Goal: Task Accomplishment & Management: Manage account settings

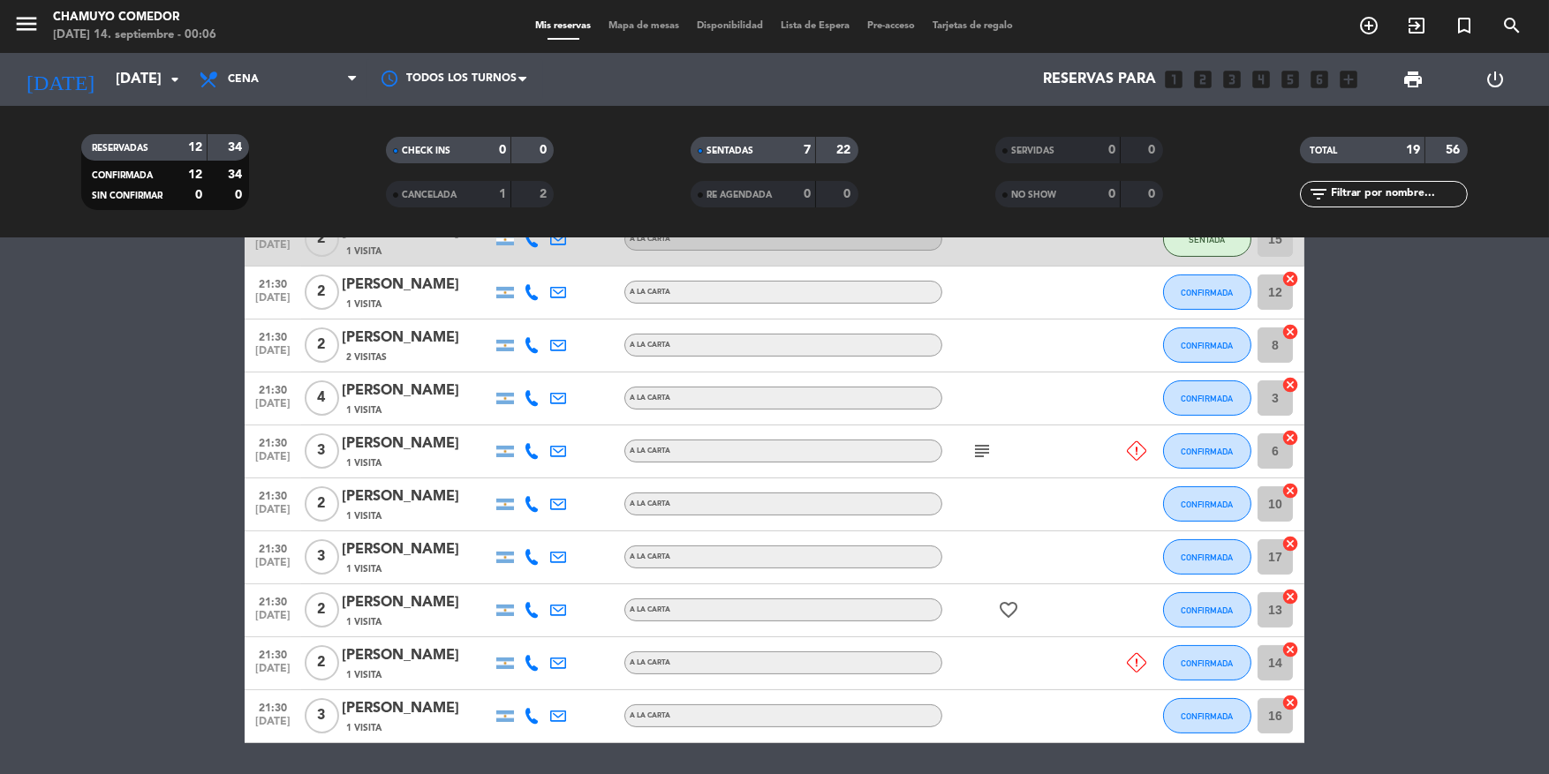
scroll to position [733, 0]
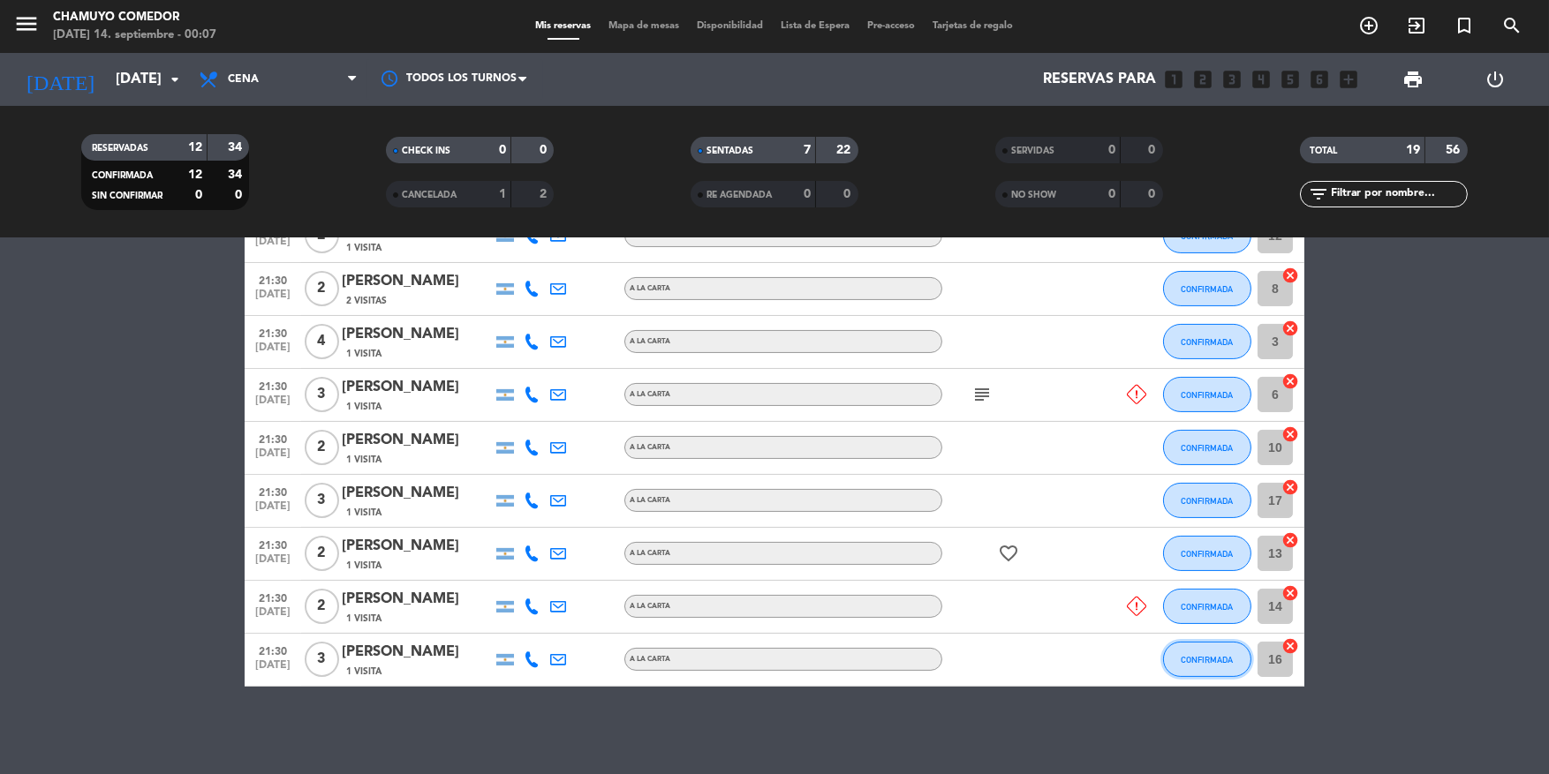
click at [1218, 667] on button "CONFIRMADA" at bounding box center [1207, 659] width 88 height 35
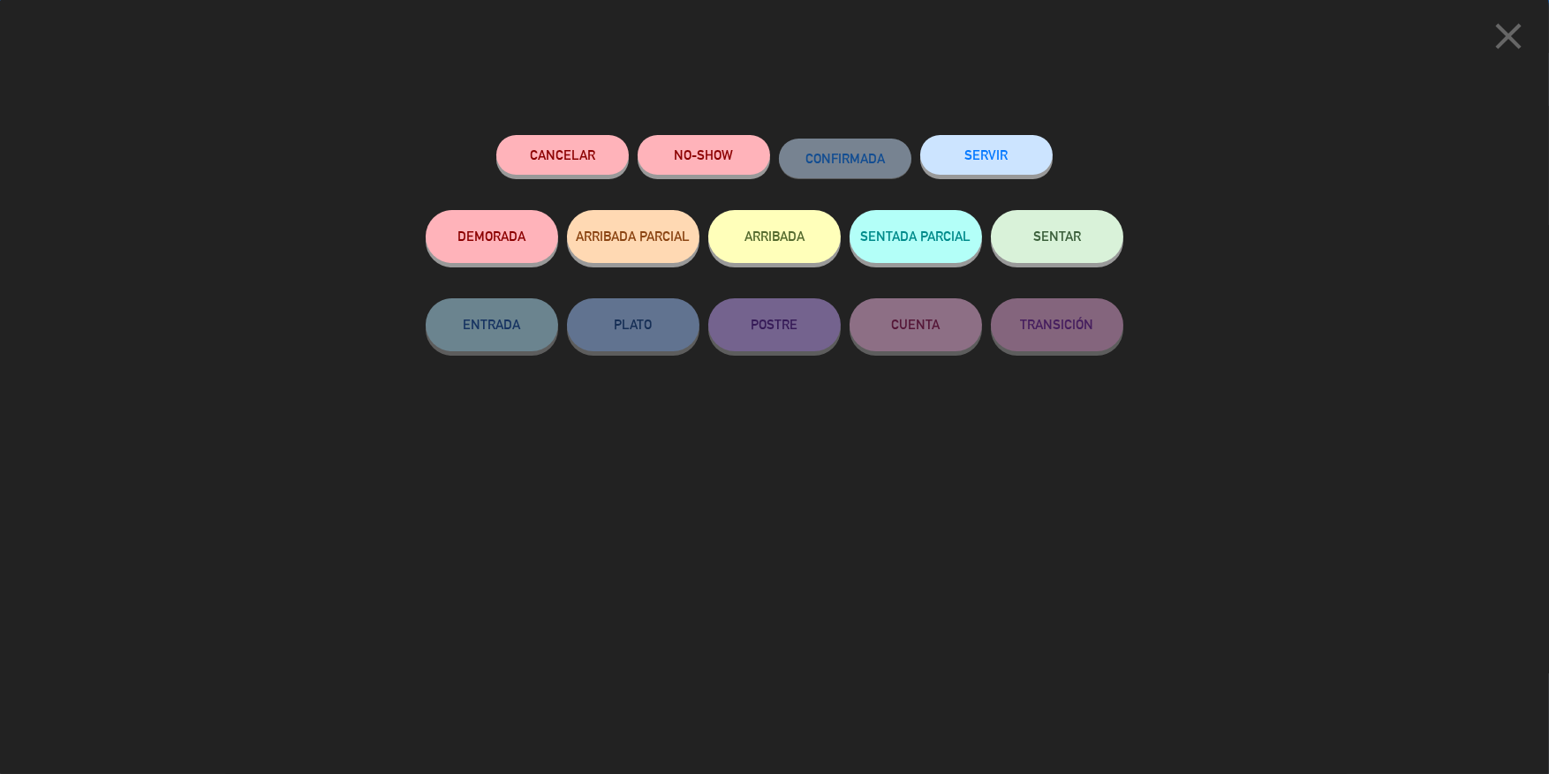
click at [1044, 225] on button "SENTAR" at bounding box center [1057, 236] width 132 height 53
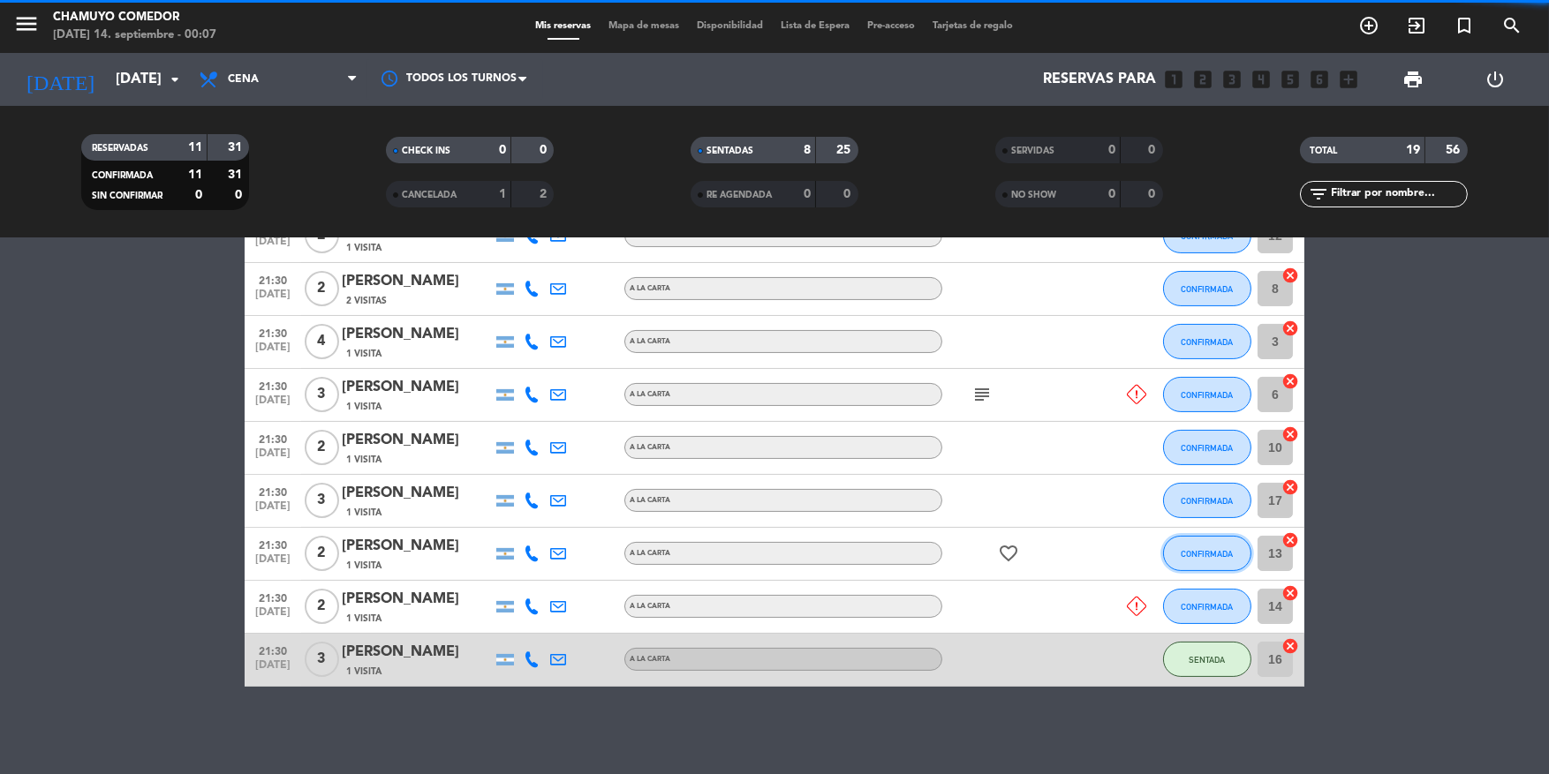
click at [1213, 562] on button "CONFIRMADA" at bounding box center [1207, 553] width 88 height 35
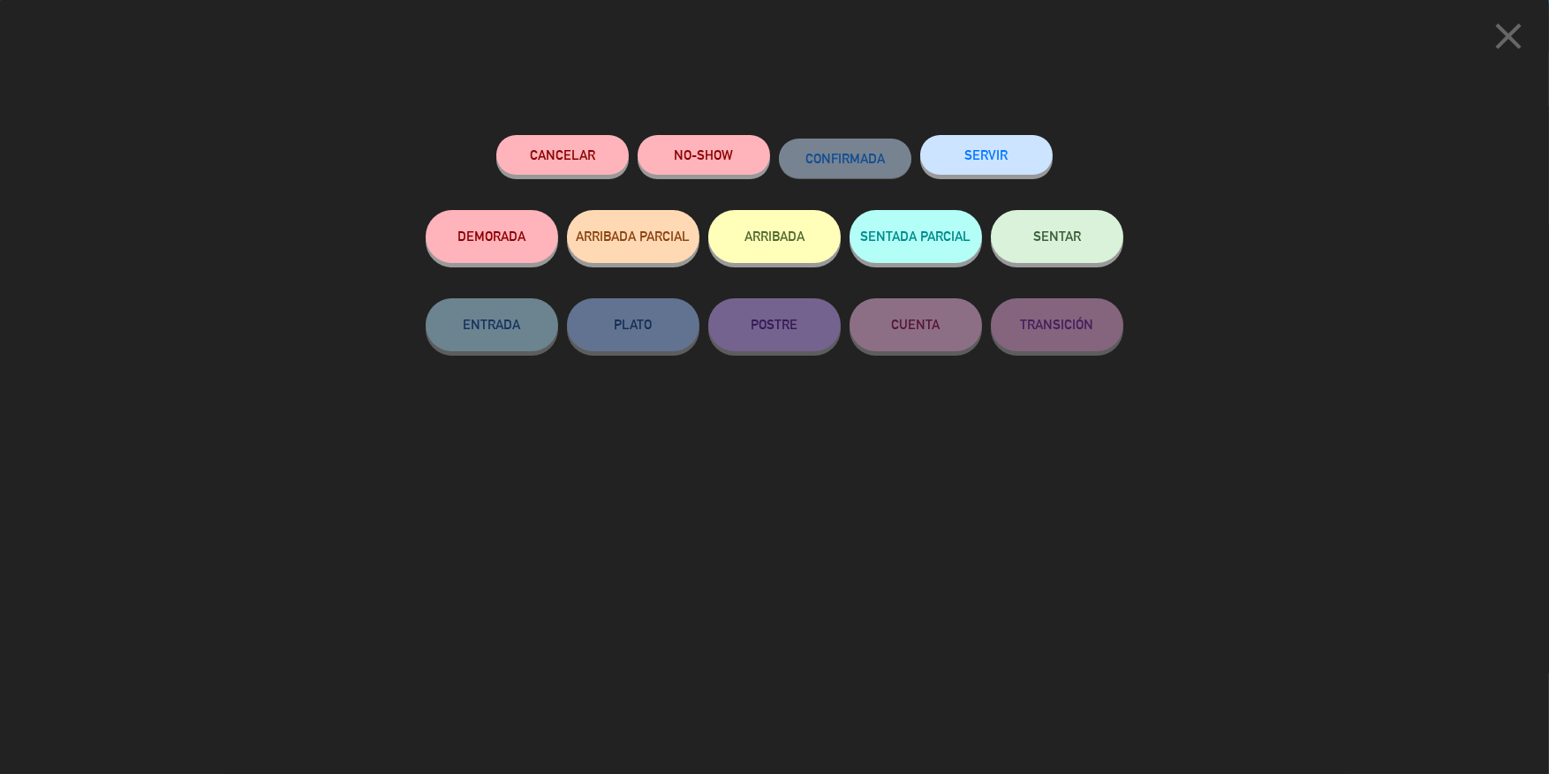
click at [1052, 224] on button "SENTAR" at bounding box center [1057, 236] width 132 height 53
click at [1087, 262] on button "SENTAR" at bounding box center [1057, 236] width 132 height 53
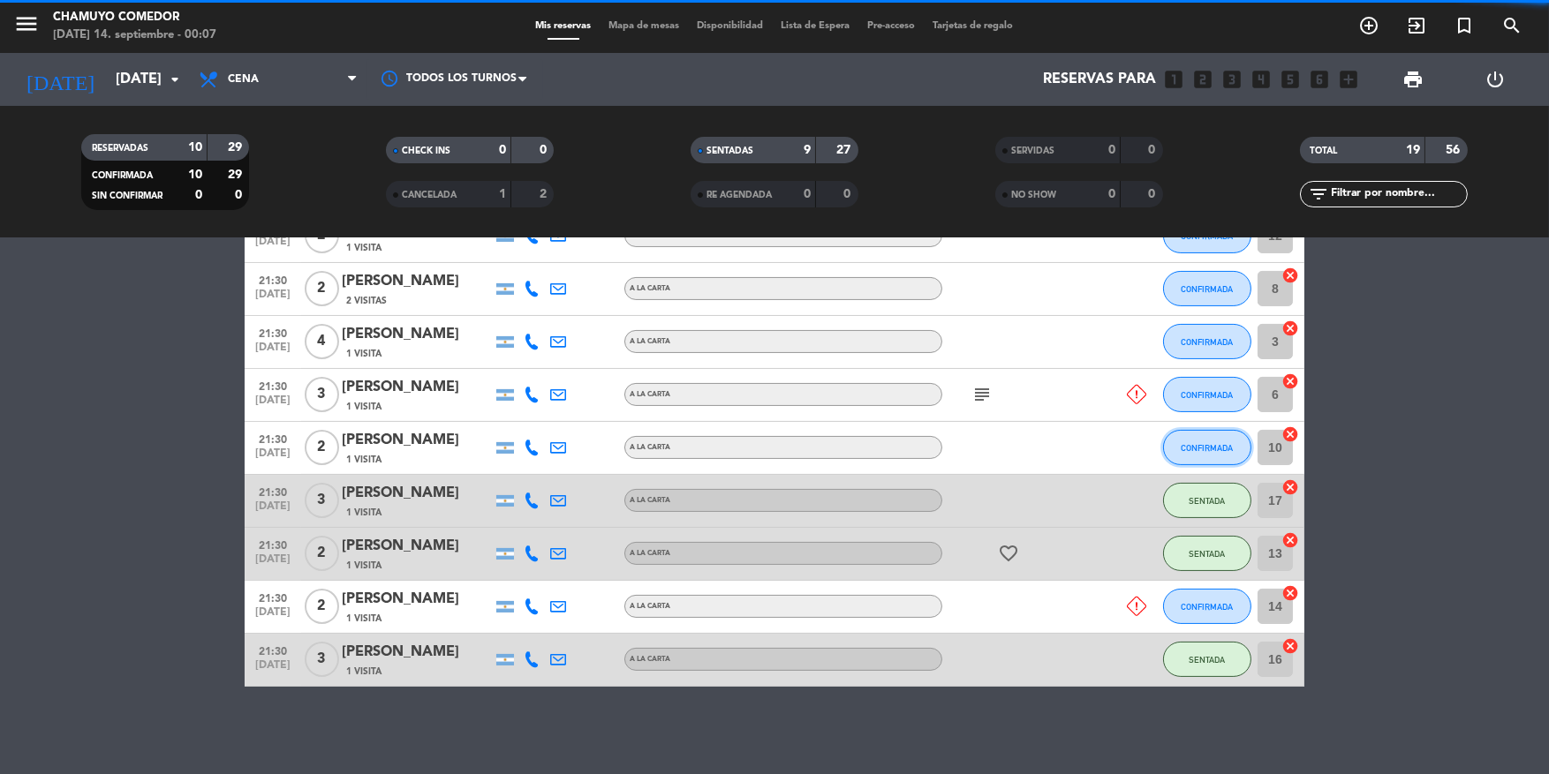
click at [1225, 449] on span "CONFIRMADA" at bounding box center [1207, 448] width 52 height 10
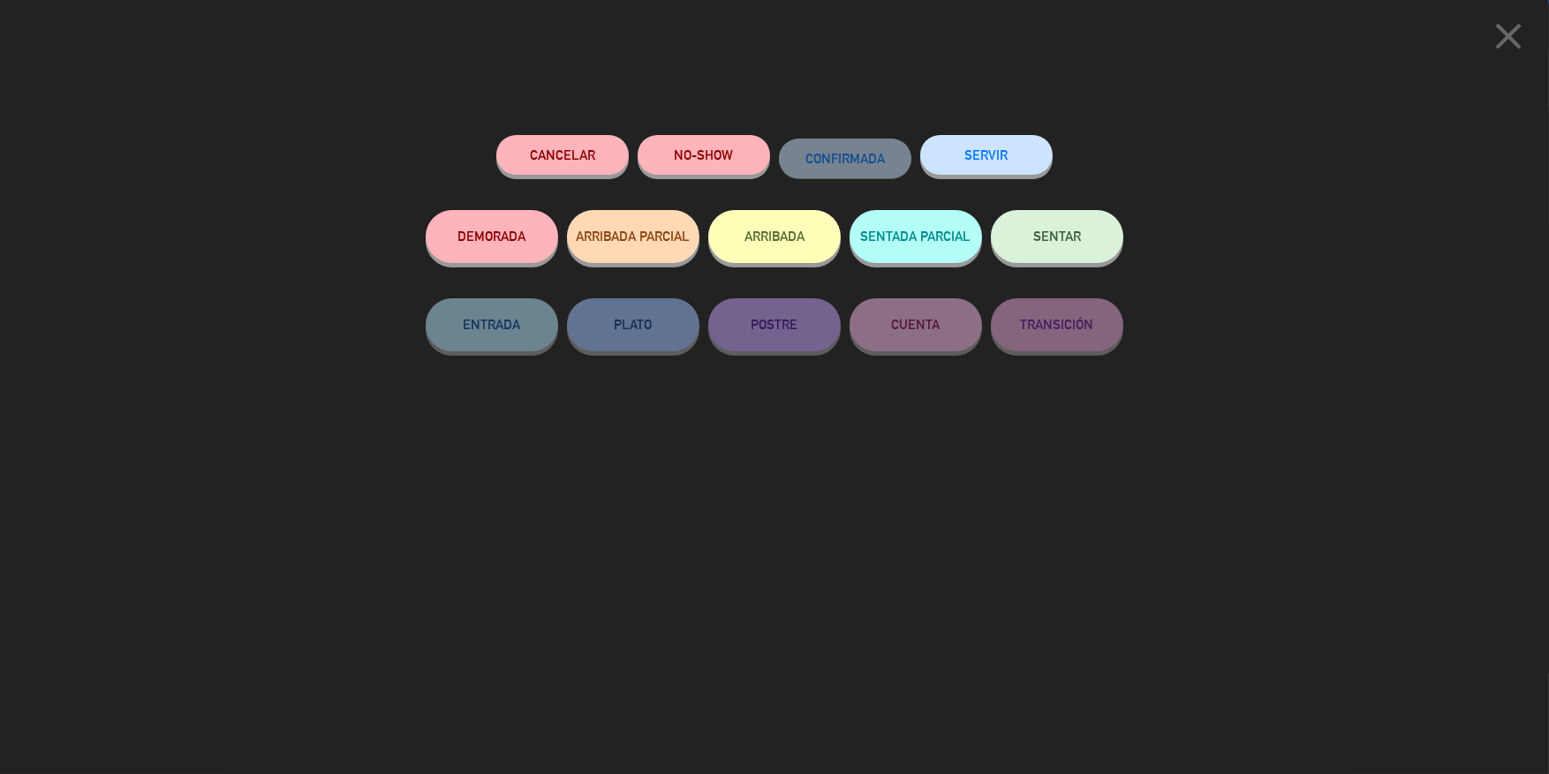
click at [1057, 222] on button "SENTAR" at bounding box center [1057, 236] width 132 height 53
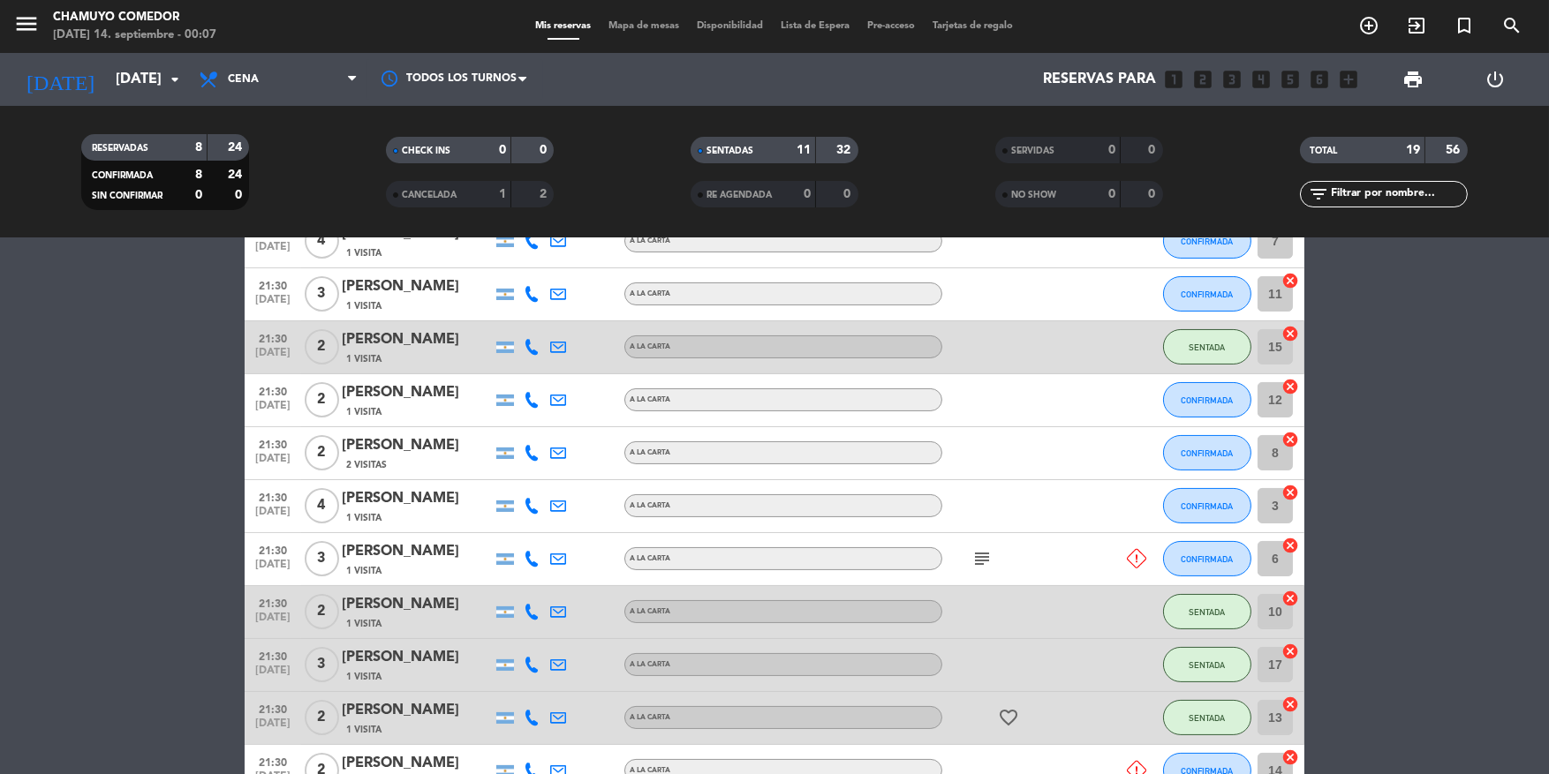
scroll to position [556, 0]
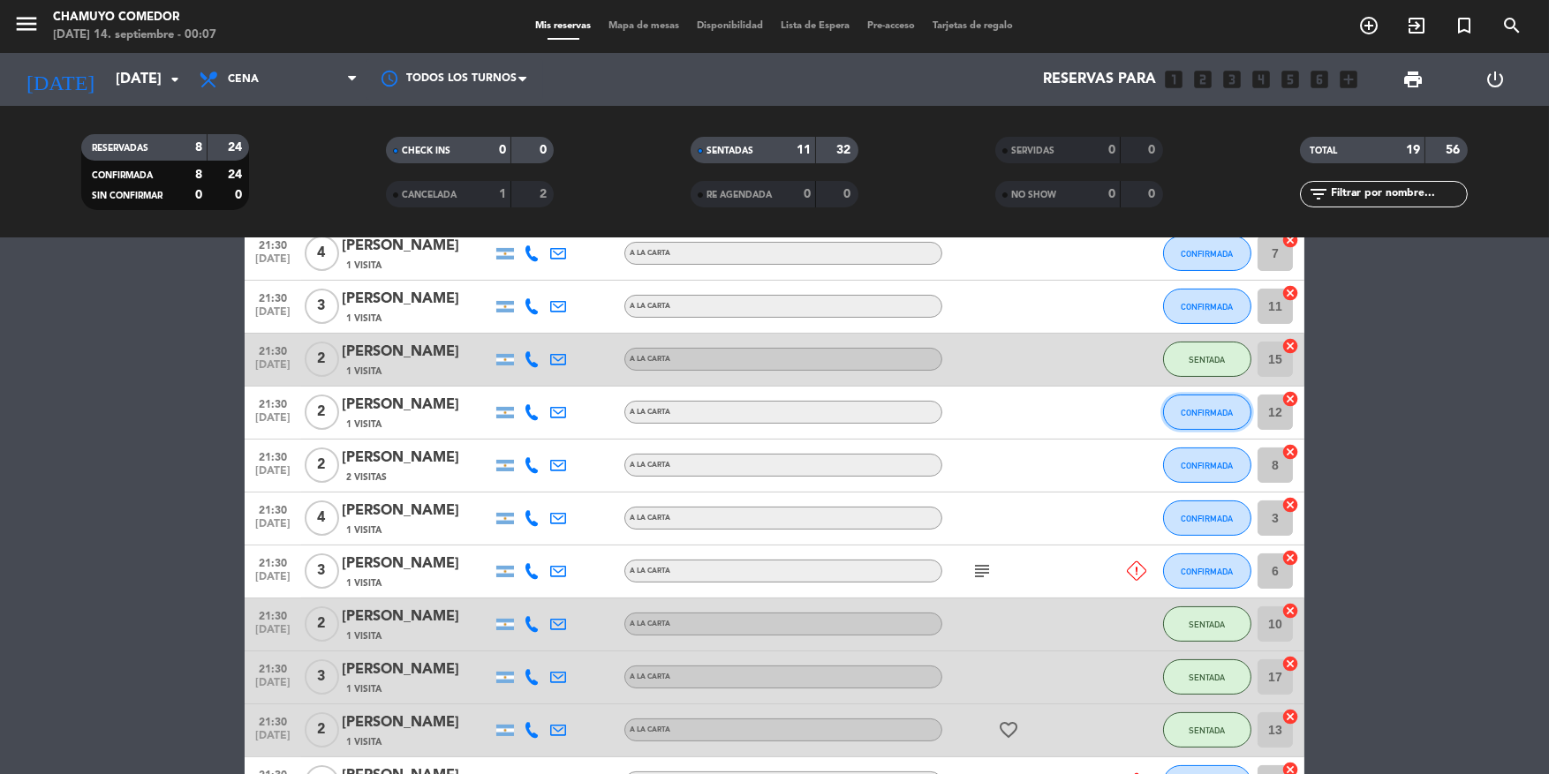
click at [1218, 418] on button "CONFIRMADA" at bounding box center [1207, 412] width 88 height 35
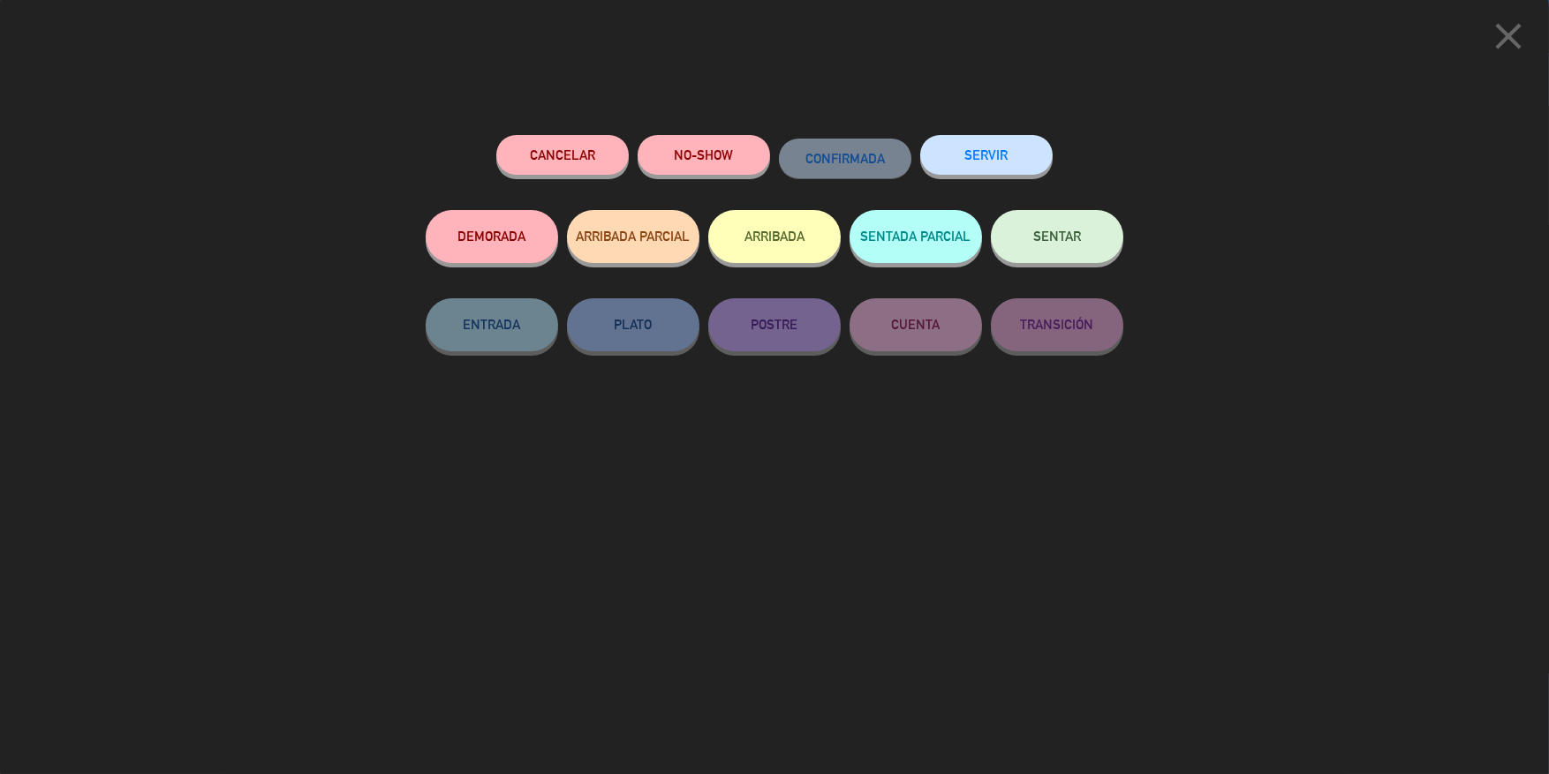
drag, startPoint x: 1075, startPoint y: 260, endPoint x: 1175, endPoint y: 314, distance: 113.8
click at [1075, 260] on button "SENTAR" at bounding box center [1057, 236] width 132 height 53
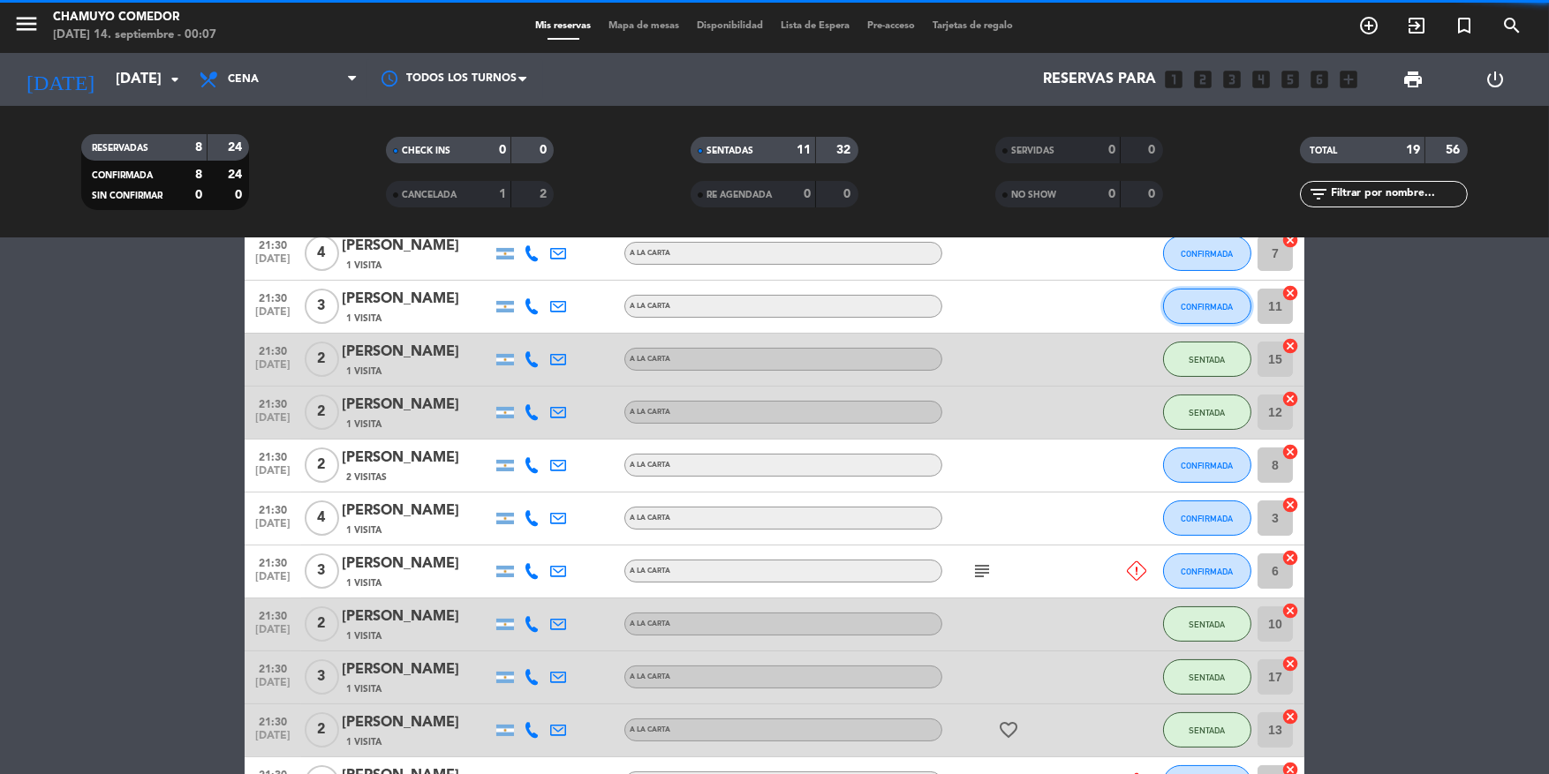
click at [1242, 309] on button "CONFIRMADA" at bounding box center [1207, 306] width 88 height 35
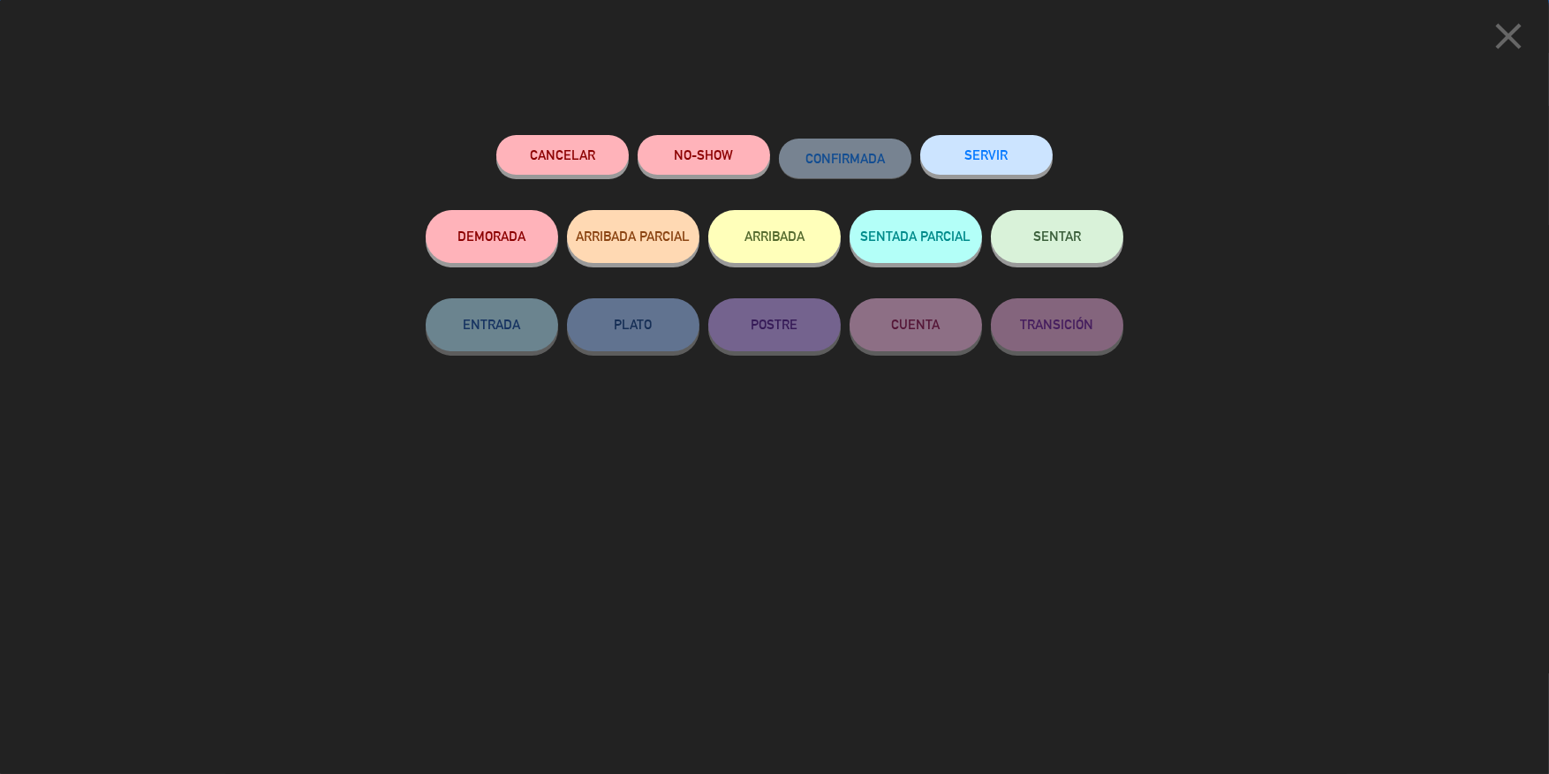
scroll to position [733, 0]
drag, startPoint x: 1060, startPoint y: 253, endPoint x: 1084, endPoint y: 258, distance: 24.2
click at [1066, 255] on button "SENTAR" at bounding box center [1057, 236] width 132 height 53
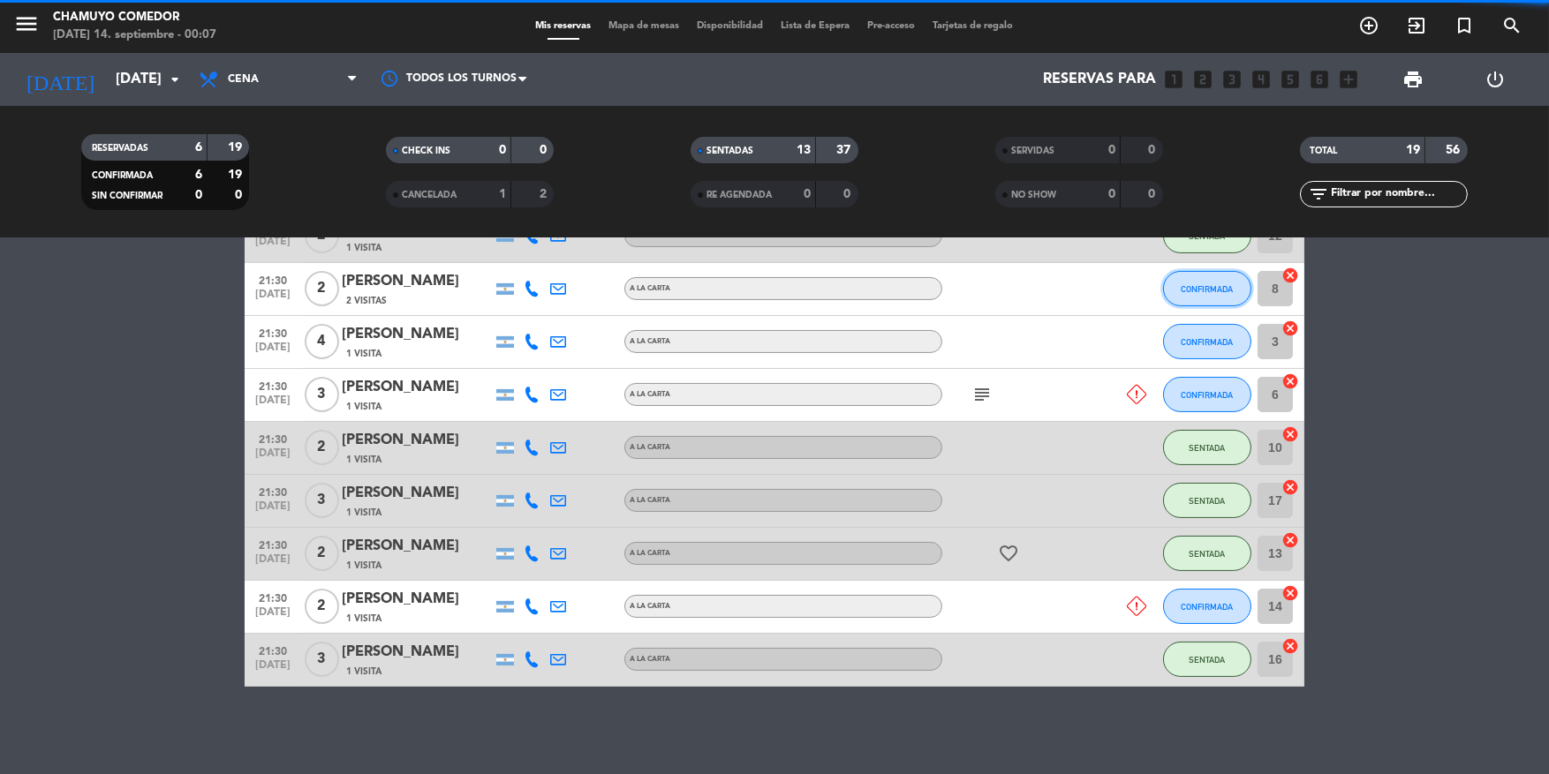
click at [1221, 288] on span "CONFIRMADA" at bounding box center [1207, 289] width 52 height 10
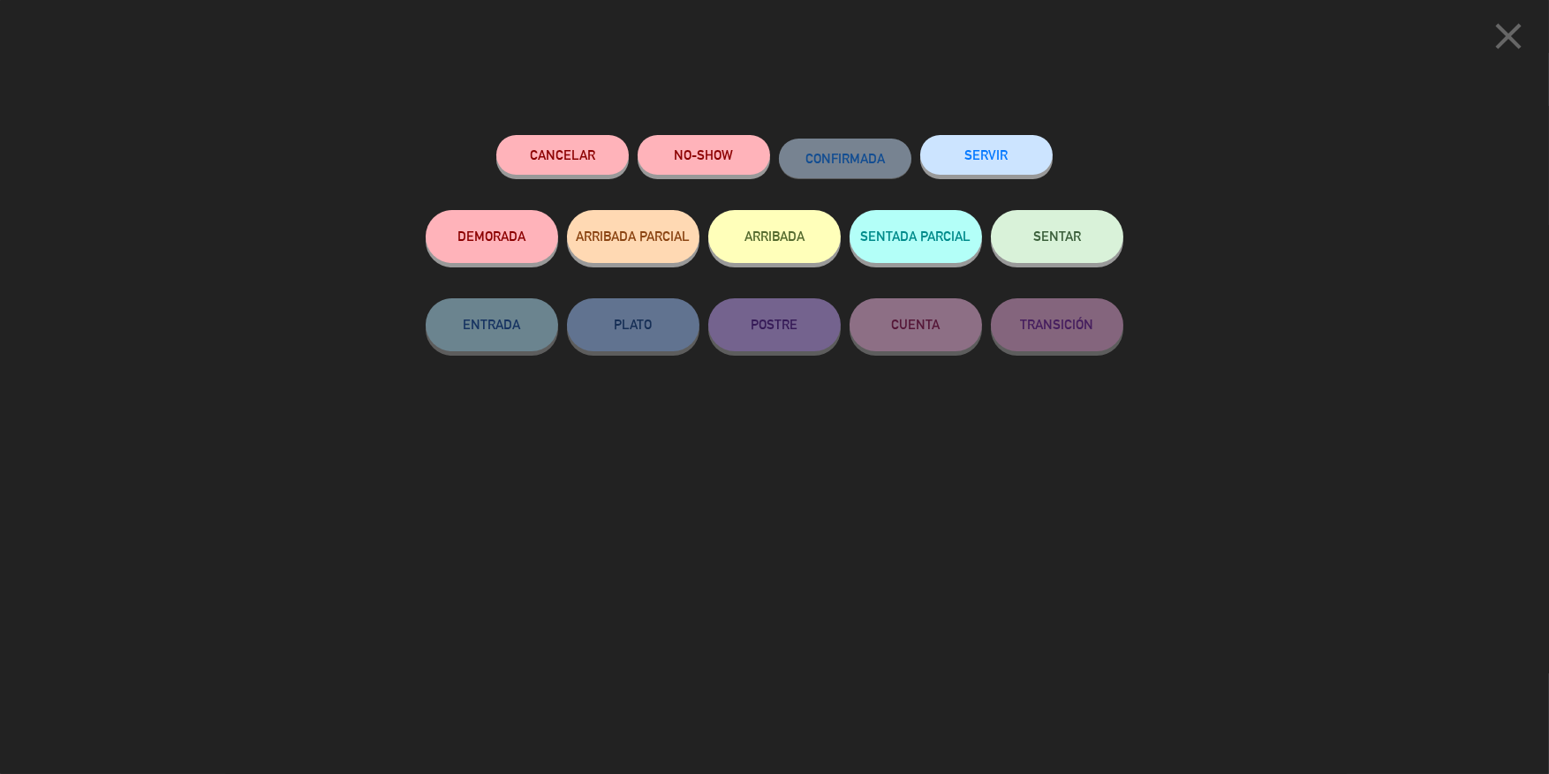
click at [1072, 249] on button "SENTAR" at bounding box center [1057, 236] width 132 height 53
click at [1036, 250] on button "SENTAR" at bounding box center [1057, 236] width 132 height 53
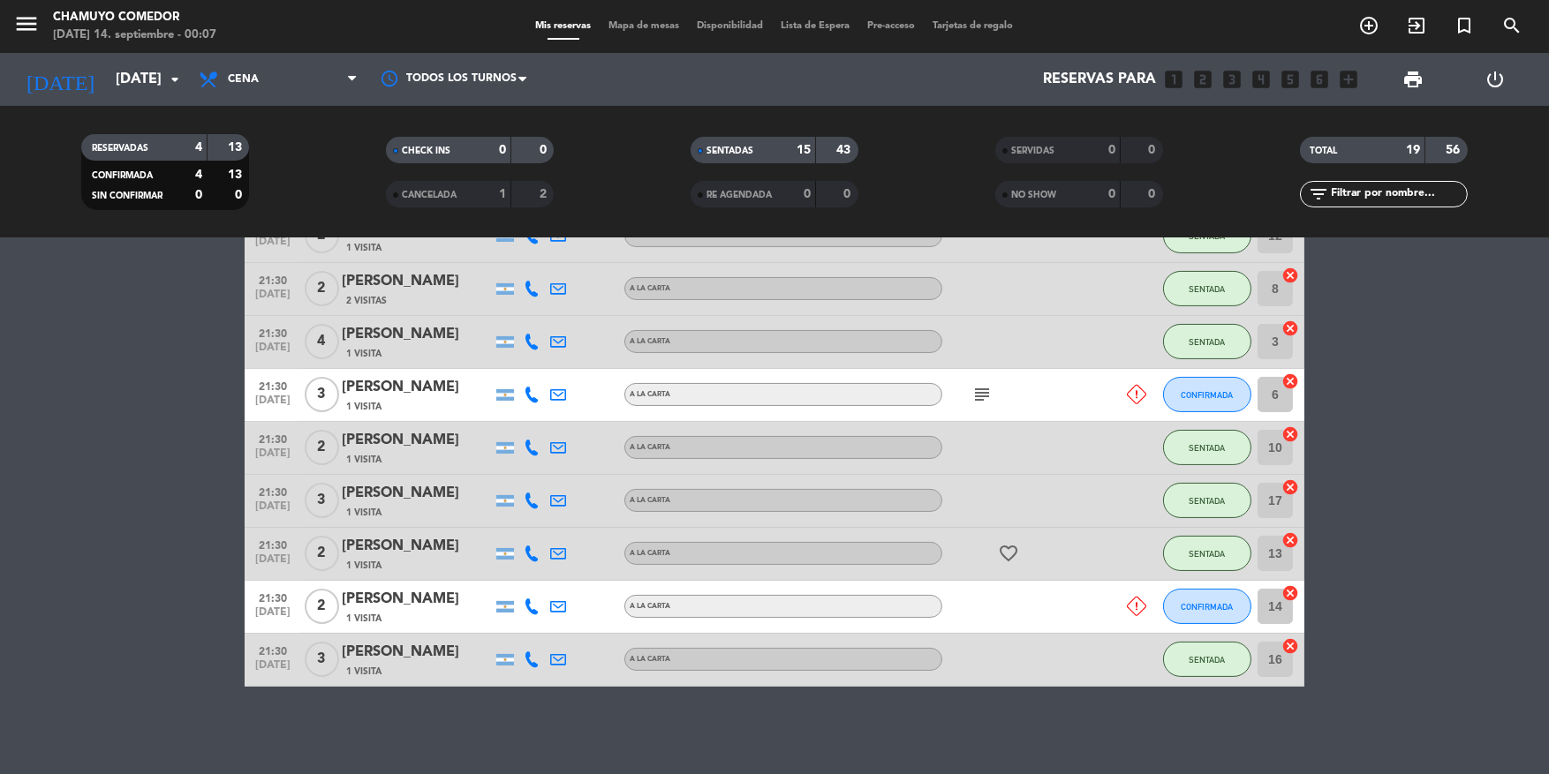
click at [1142, 396] on icon at bounding box center [1136, 394] width 19 height 19
click at [1134, 396] on icon at bounding box center [1136, 394] width 19 height 19
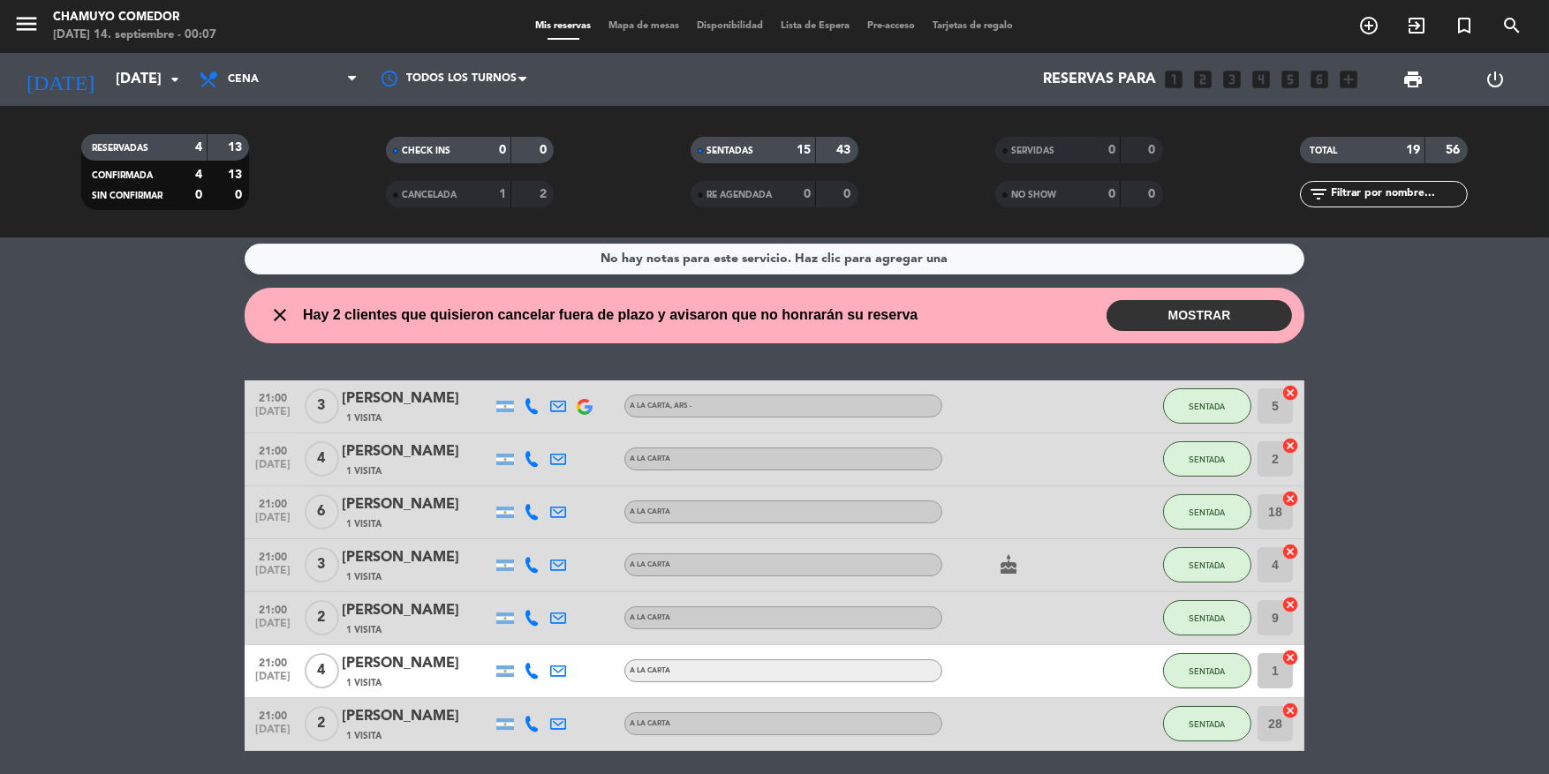
scroll to position [0, 0]
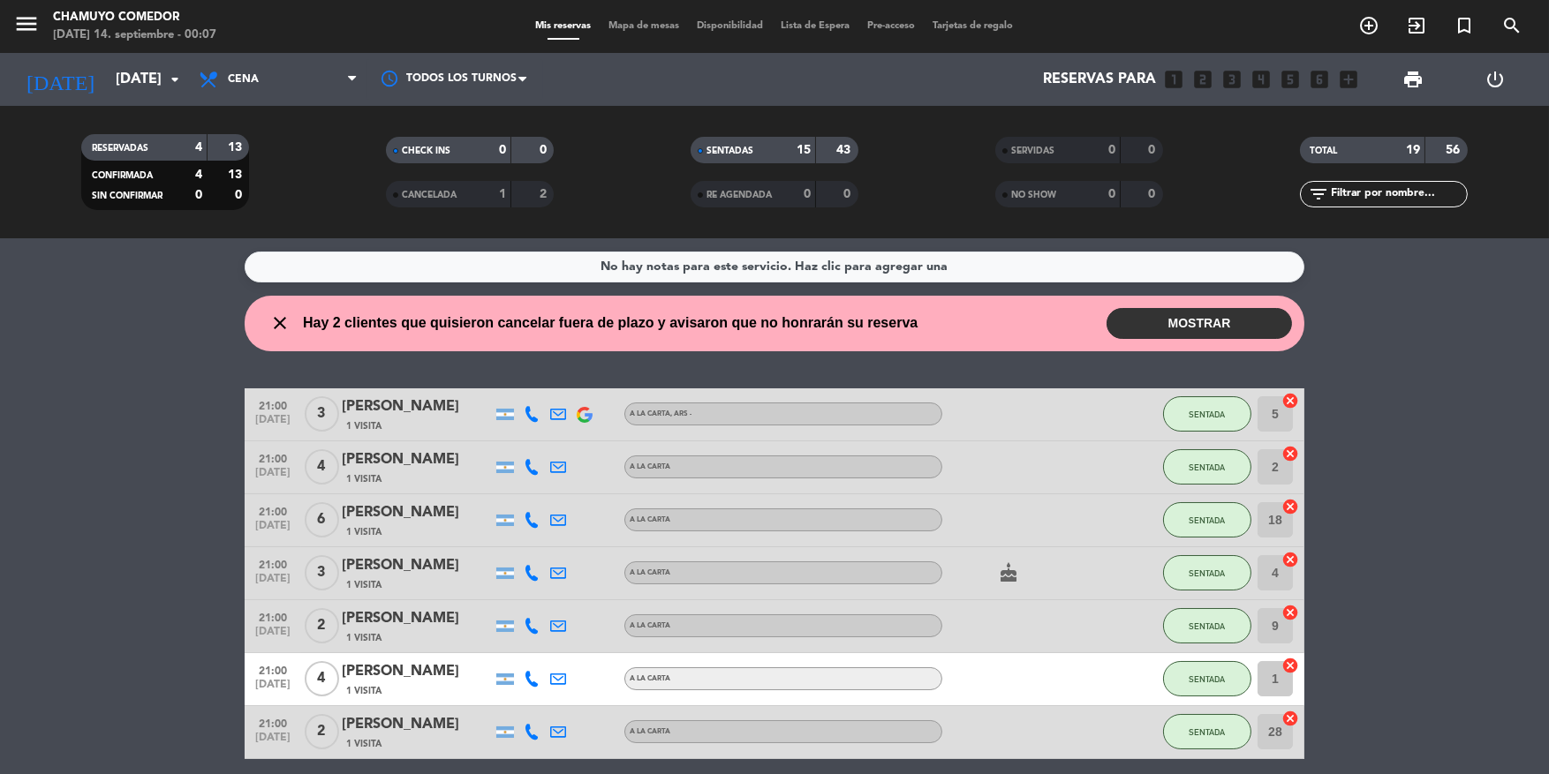
click at [1204, 314] on button "MOSTRAR" at bounding box center [1198, 323] width 185 height 31
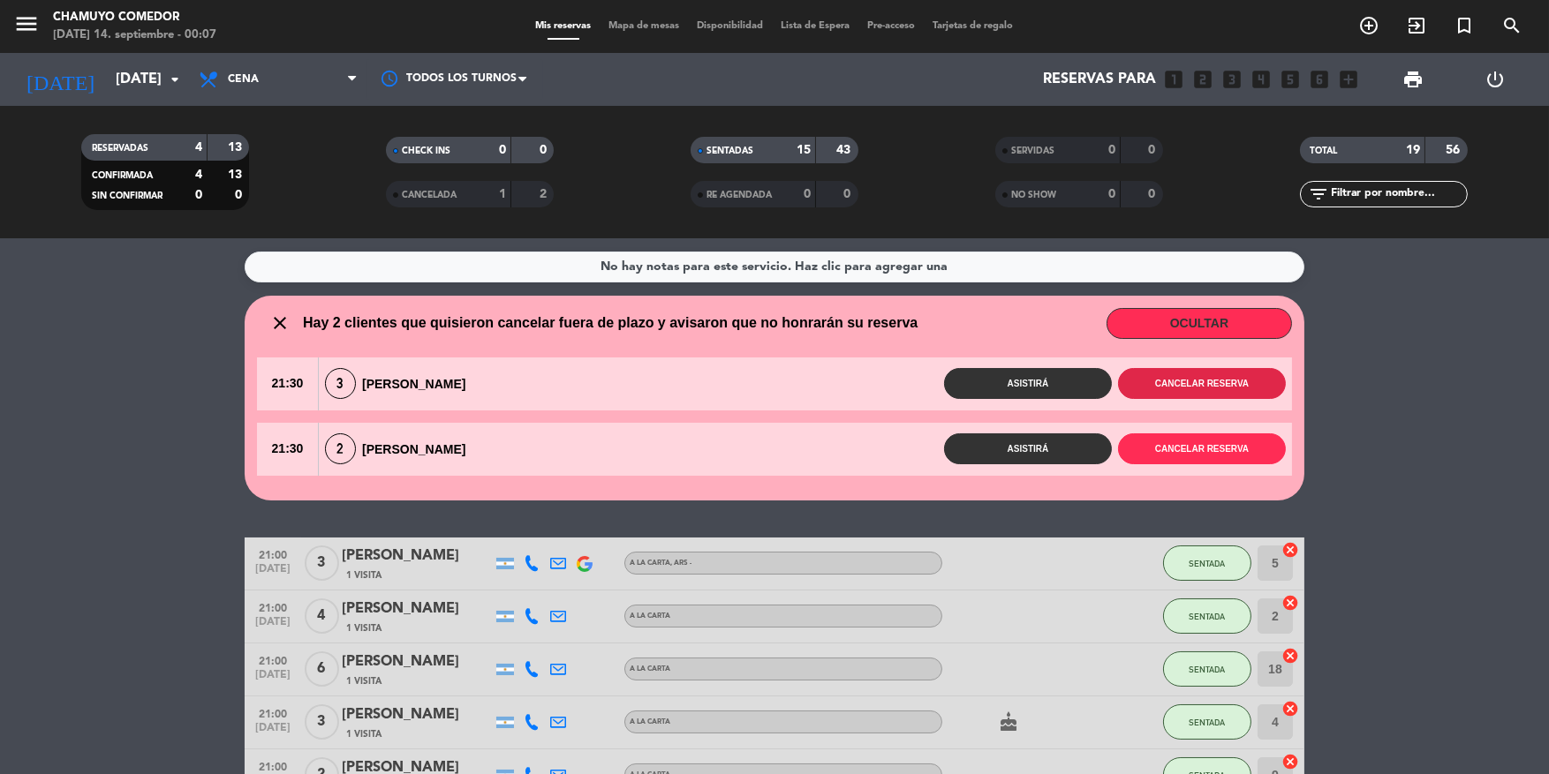
click at [1237, 386] on button "Cancelar reserva" at bounding box center [1202, 383] width 168 height 31
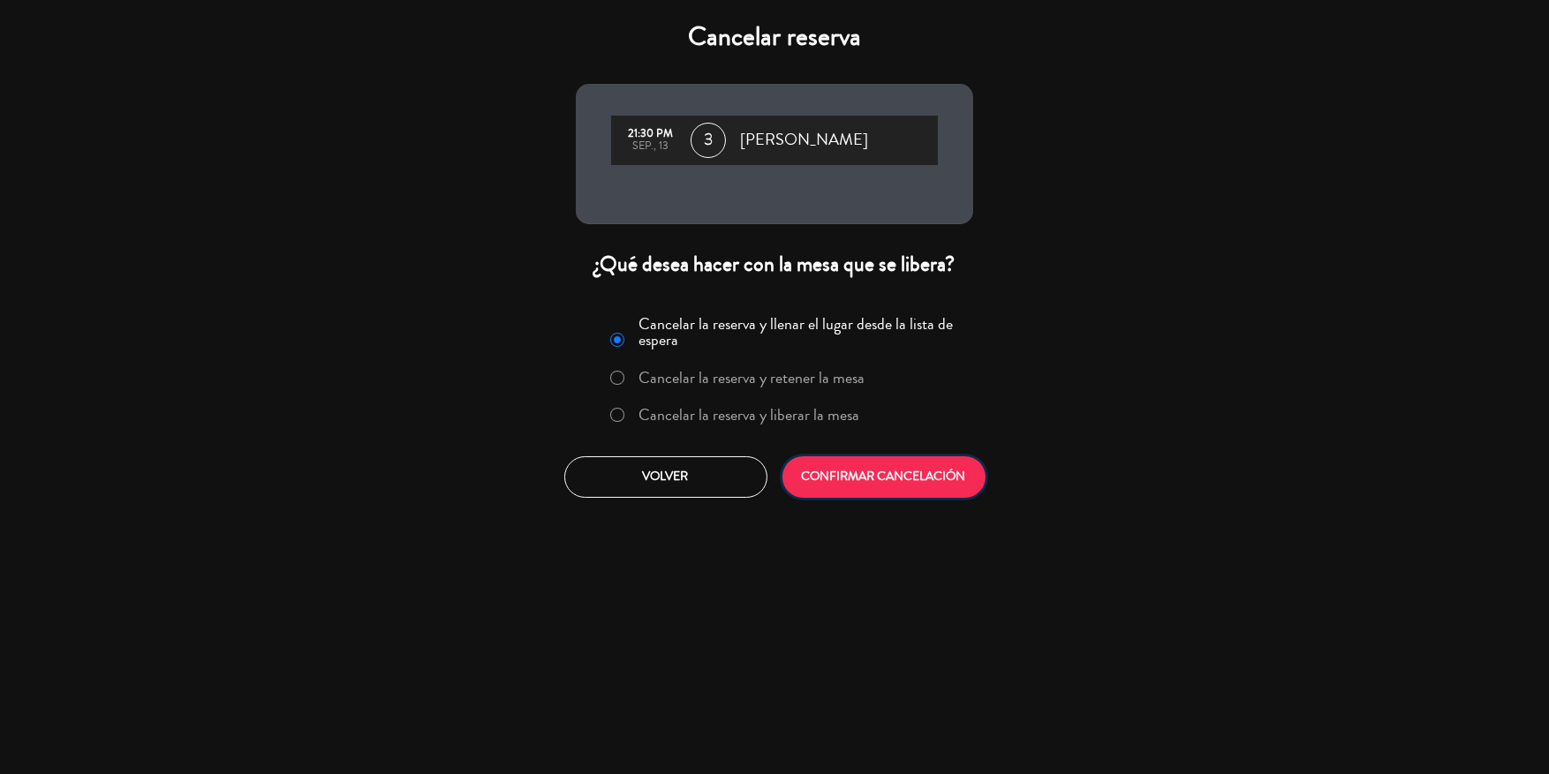
drag, startPoint x: 880, startPoint y: 471, endPoint x: 955, endPoint y: 471, distance: 75.0
click at [882, 471] on button "CONFIRMAR CANCELACIÓN" at bounding box center [883, 476] width 203 height 41
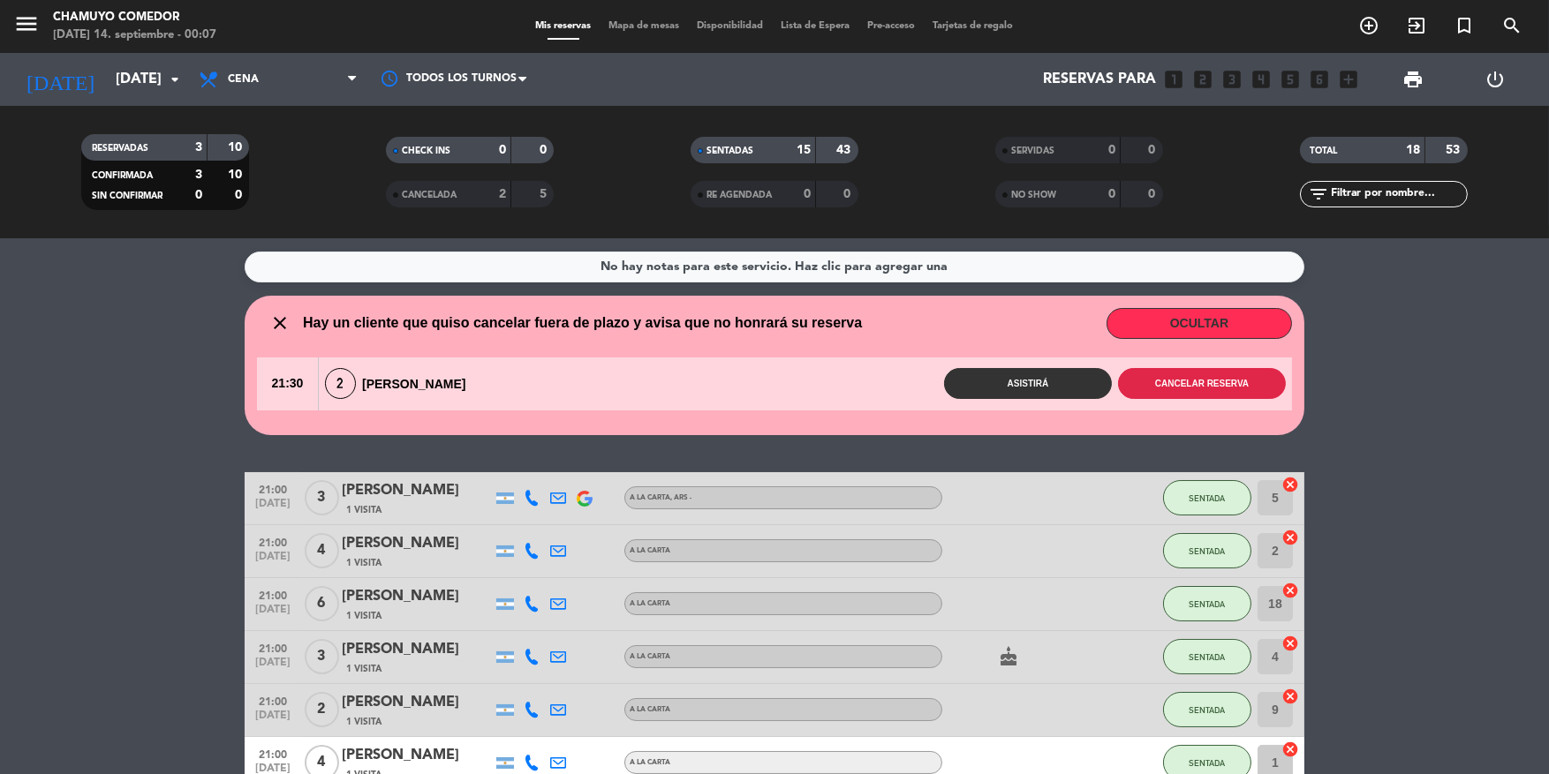
click at [1222, 384] on button "Cancelar reserva" at bounding box center [1202, 383] width 168 height 31
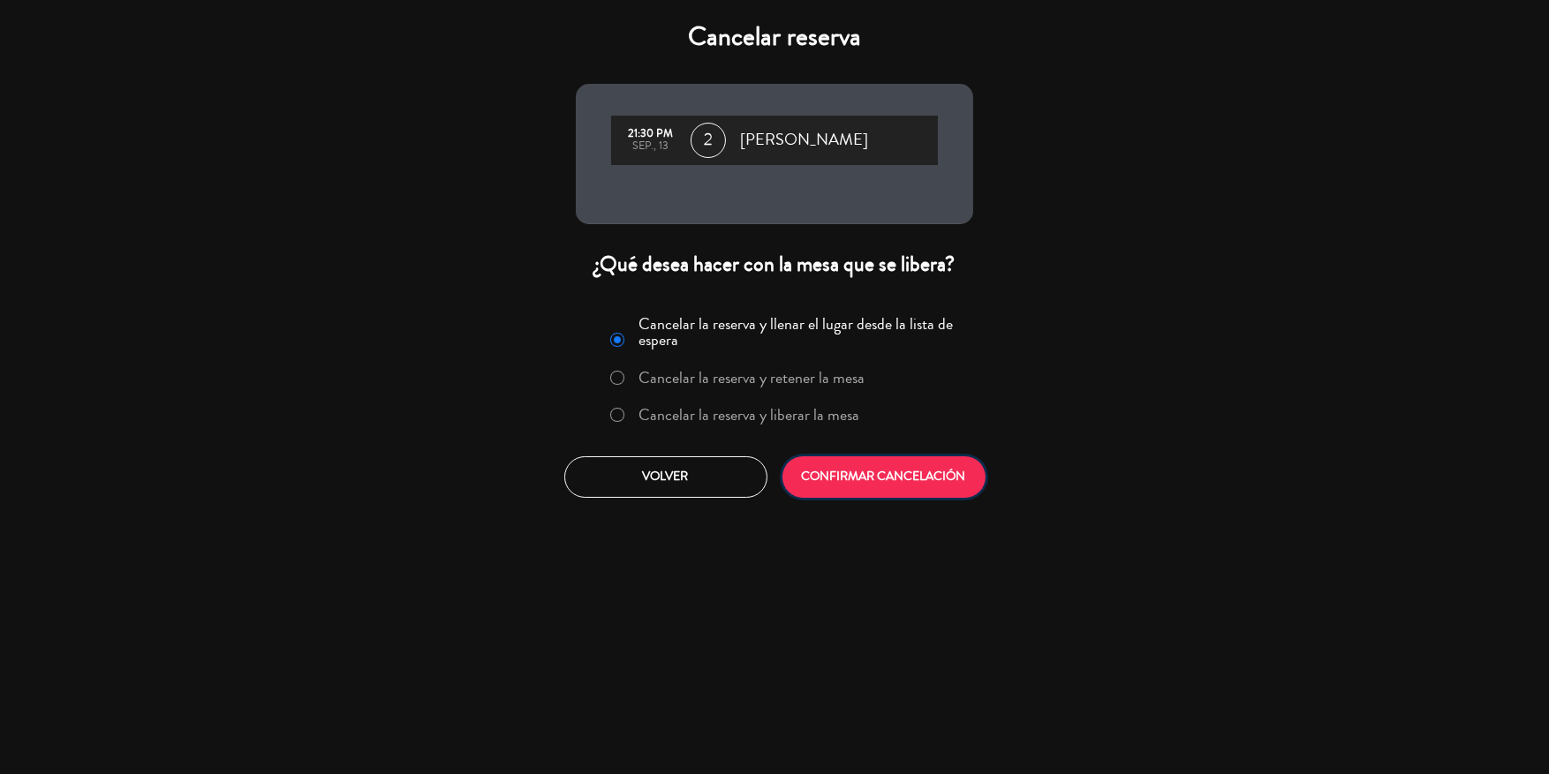
click at [916, 466] on button "CONFIRMAR CANCELACIÓN" at bounding box center [883, 476] width 203 height 41
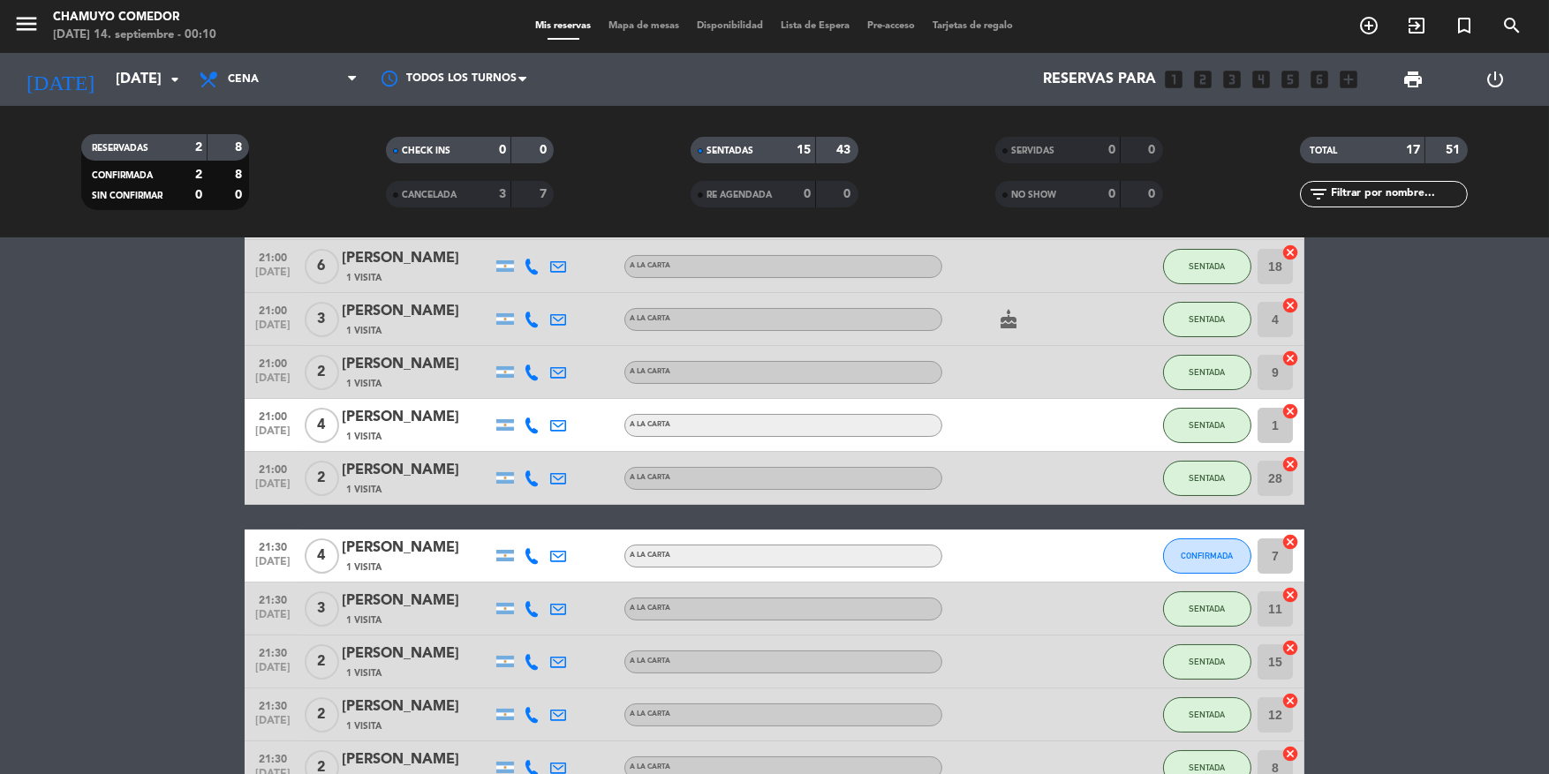
scroll to position [177, 0]
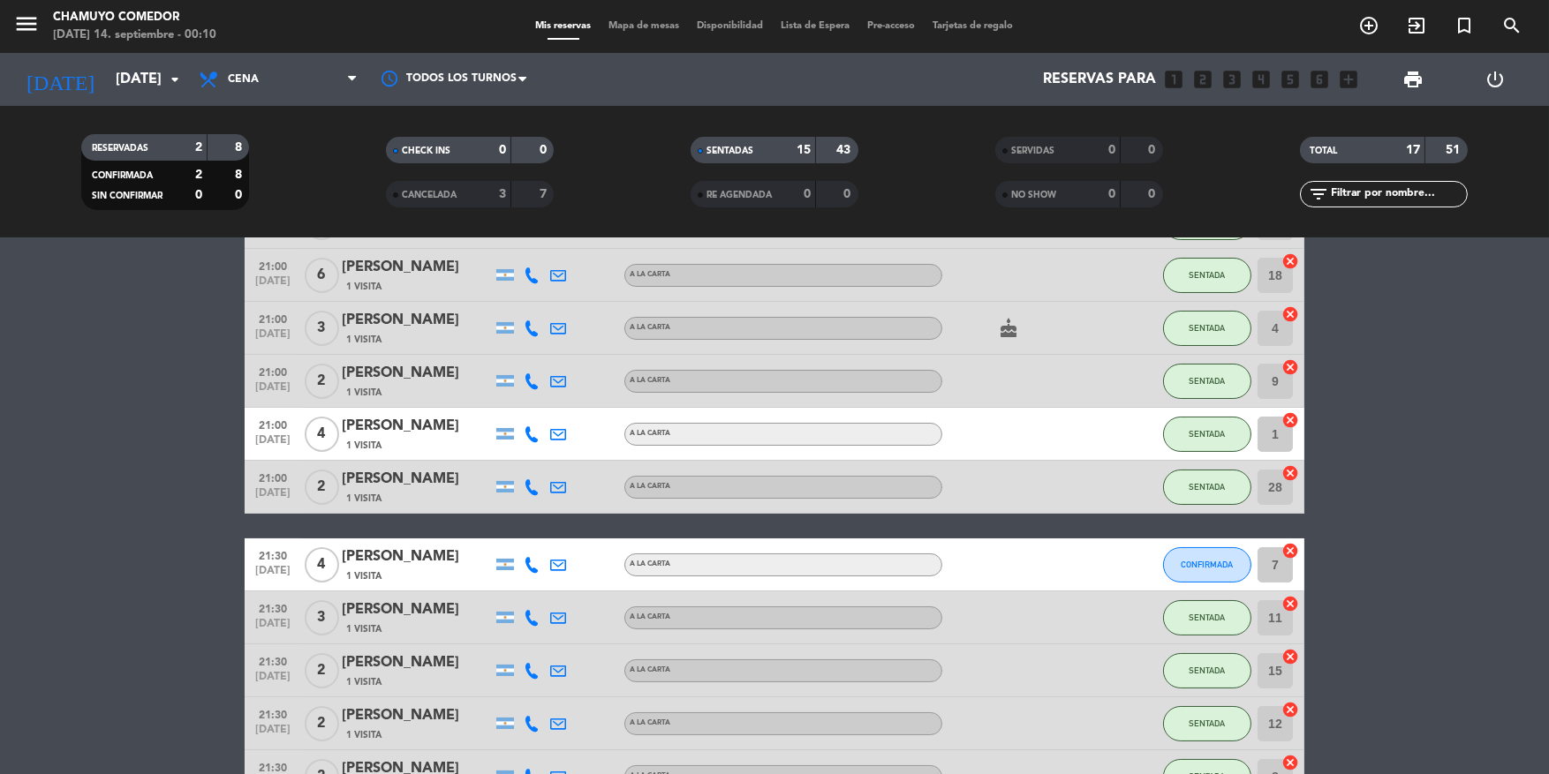
drag, startPoint x: 1220, startPoint y: 592, endPoint x: 1220, endPoint y: 581, distance: 10.6
click at [1220, 582] on div "21:00 [DATE] 3 [PERSON_NAME] 1 Visita A LA CARTA , ARS - SENTADA 5 cancel 21:00…" at bounding box center [774, 605] width 1059 height 925
click at [1218, 573] on button "CONFIRMADA" at bounding box center [1207, 564] width 88 height 35
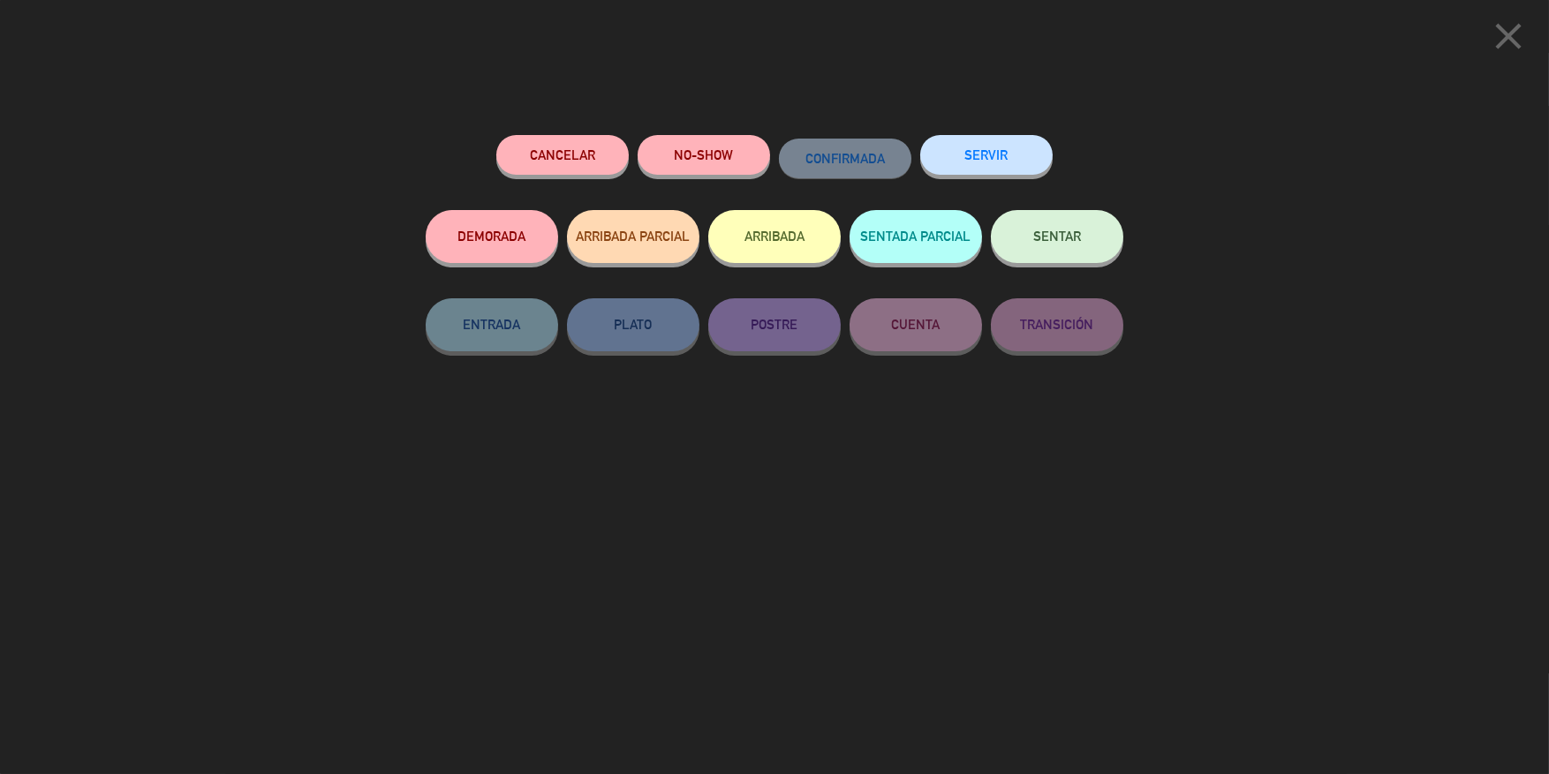
click at [1073, 275] on div "SENTAR" at bounding box center [1057, 254] width 132 height 88
click at [1079, 246] on button "SENTAR" at bounding box center [1057, 236] width 132 height 53
